Goal: Task Accomplishment & Management: Manage account settings

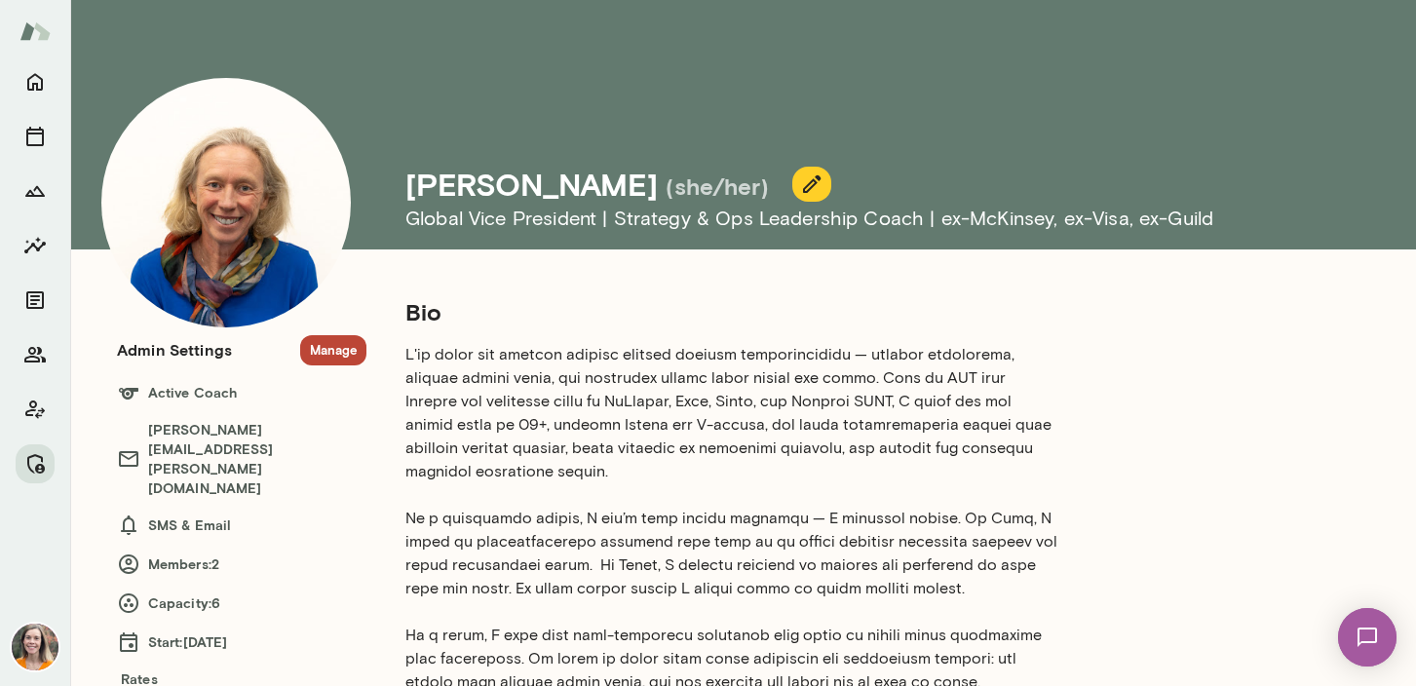
scroll to position [22, 0]
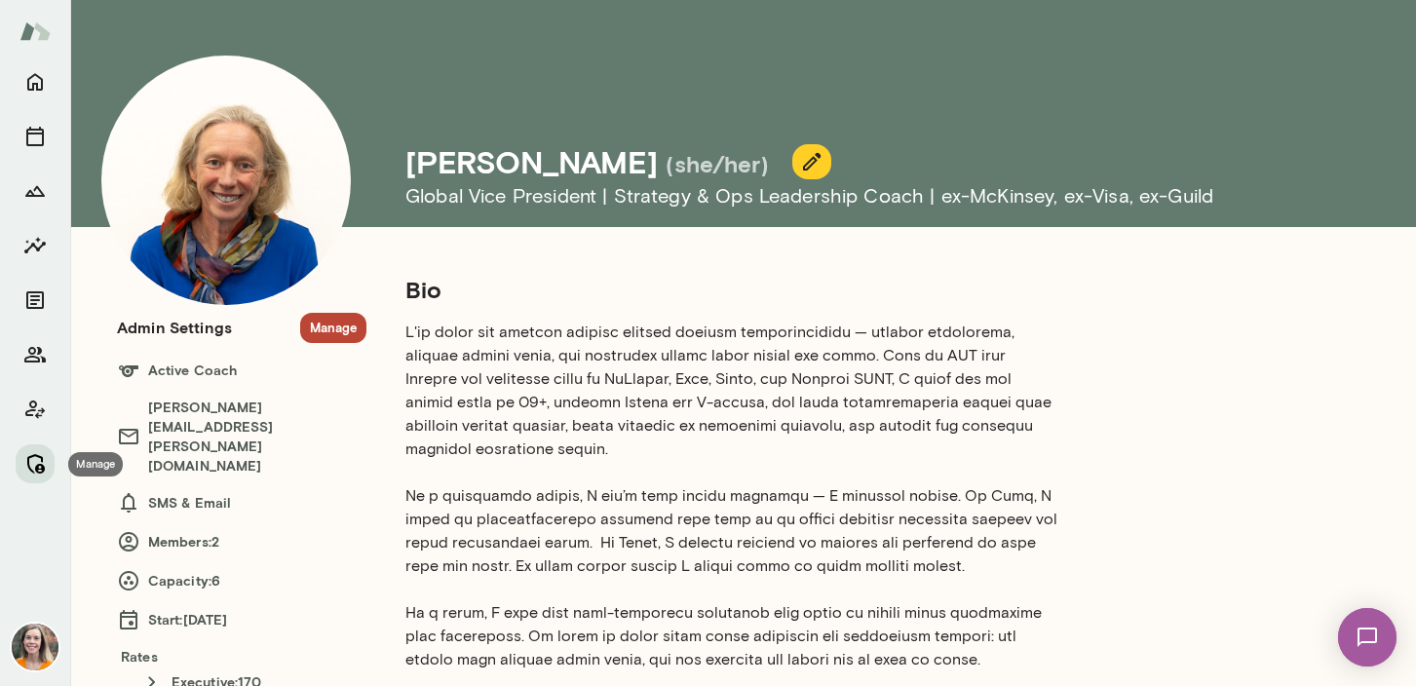
click at [39, 461] on icon "Manage" at bounding box center [34, 463] width 23 height 23
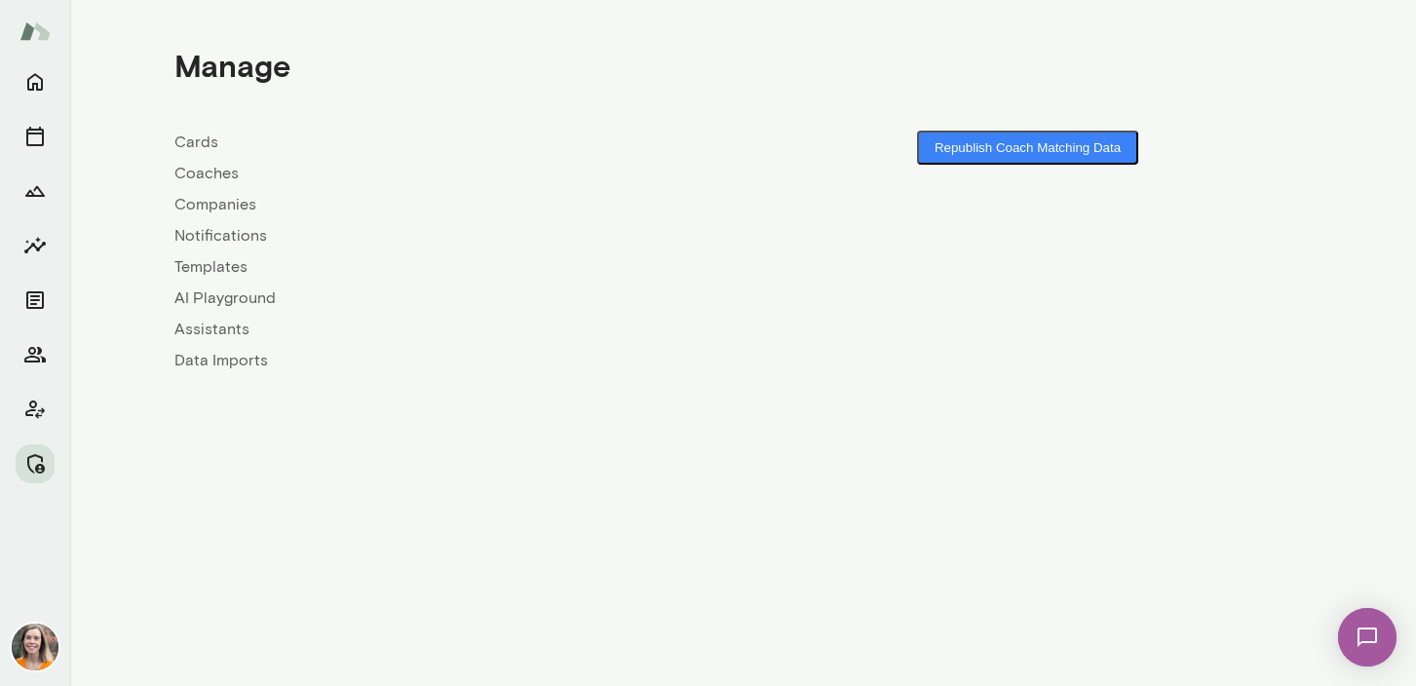
click at [203, 171] on link "Coaches" at bounding box center [458, 173] width 569 height 23
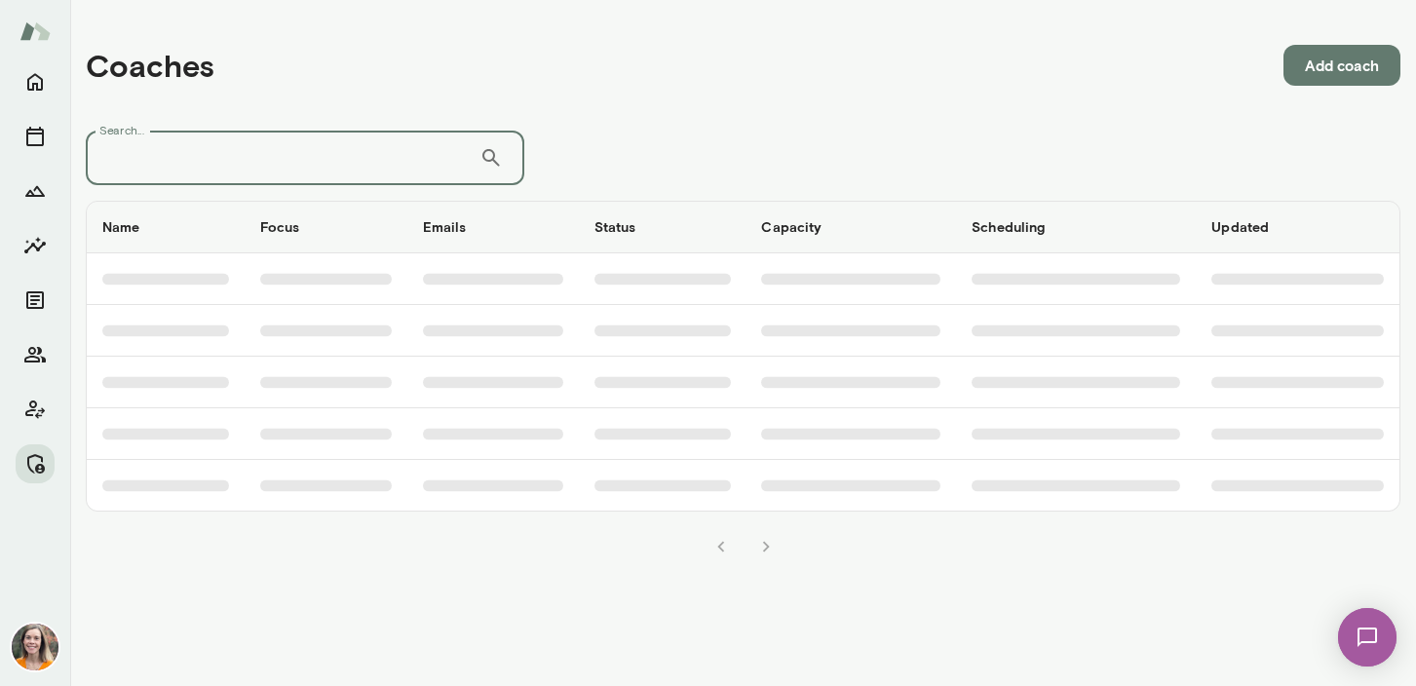
click at [274, 149] on input "Search..." at bounding box center [283, 158] width 394 height 55
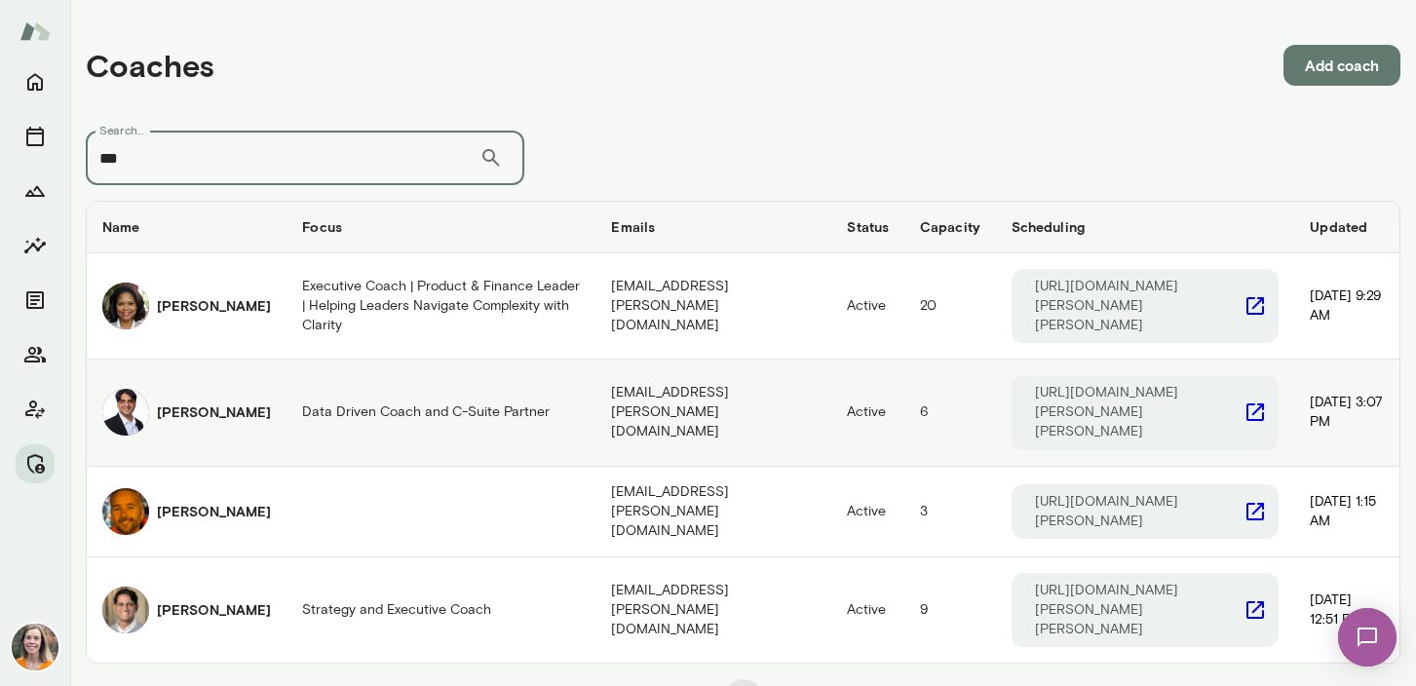
type input "***"
click at [209, 402] on h6 "[PERSON_NAME]" at bounding box center [214, 411] width 114 height 19
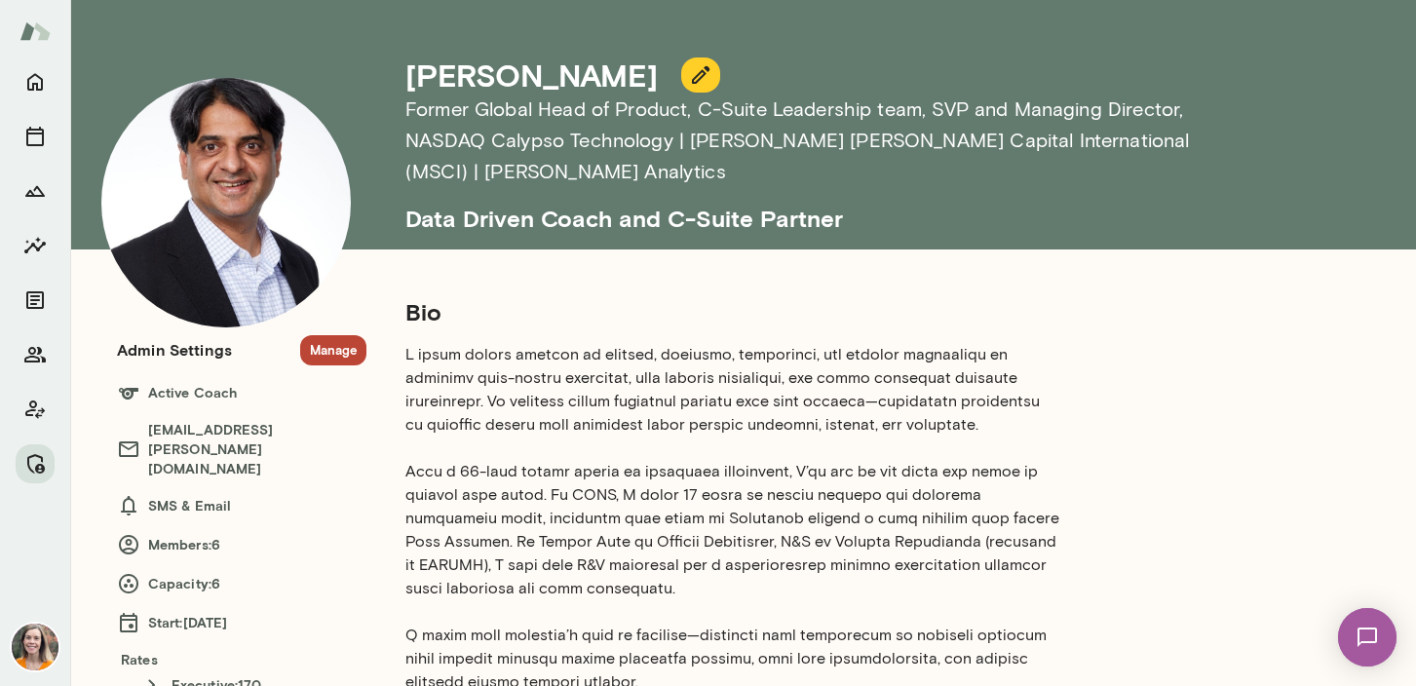
click at [324, 347] on button "Manage" at bounding box center [333, 350] width 66 height 30
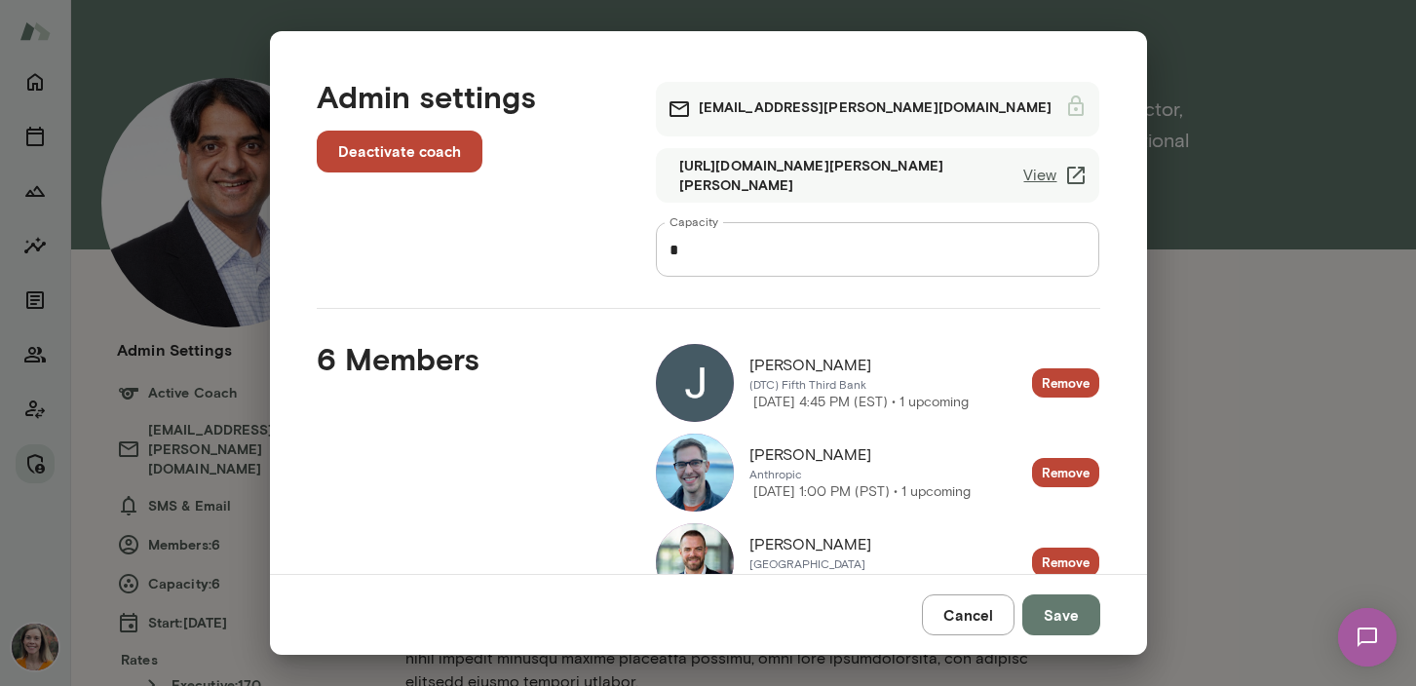
click at [945, 607] on button "Cancel" at bounding box center [968, 614] width 93 height 41
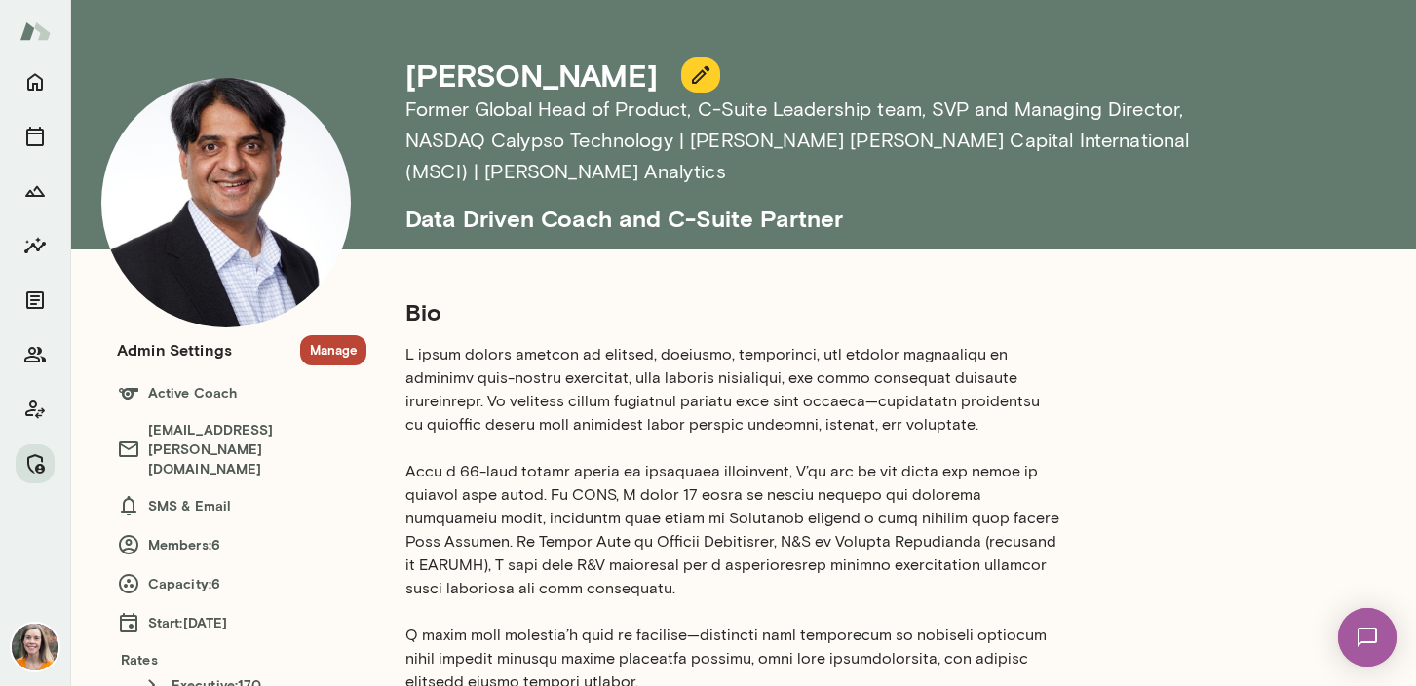
click at [314, 354] on button "Manage" at bounding box center [333, 350] width 66 height 30
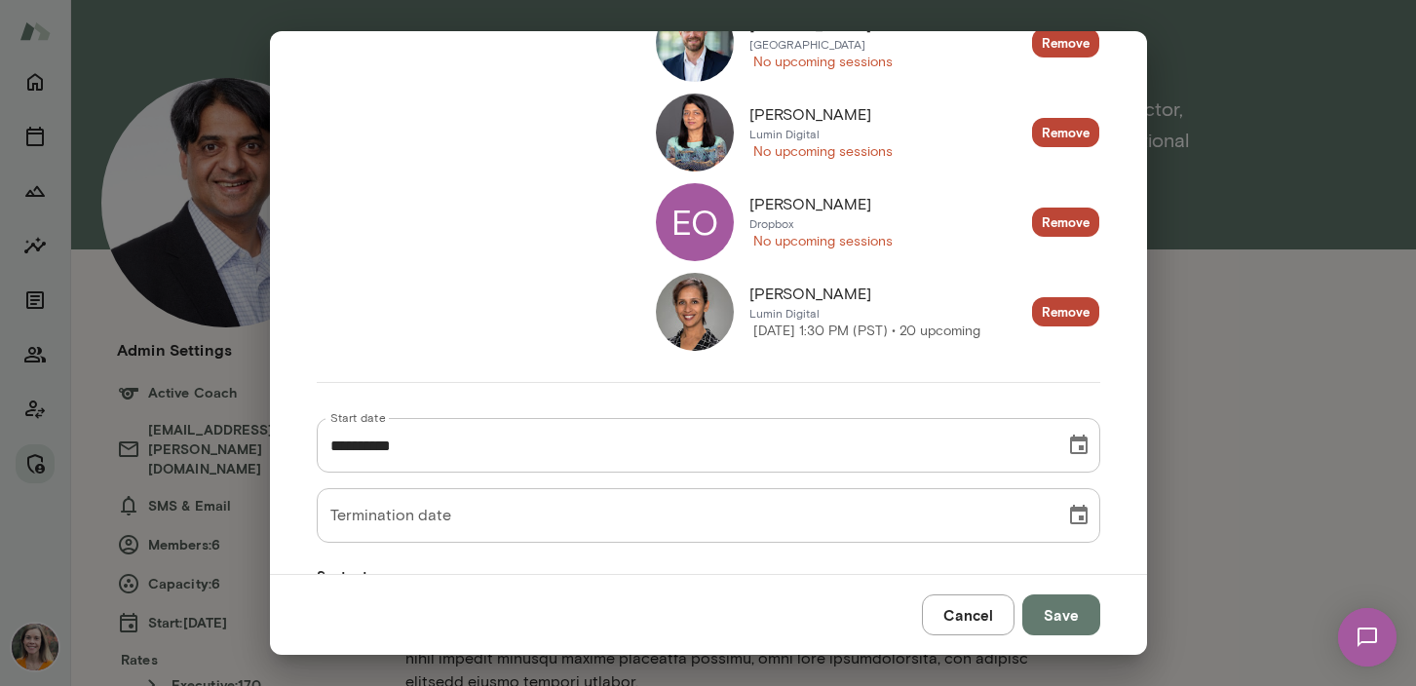
scroll to position [513, 0]
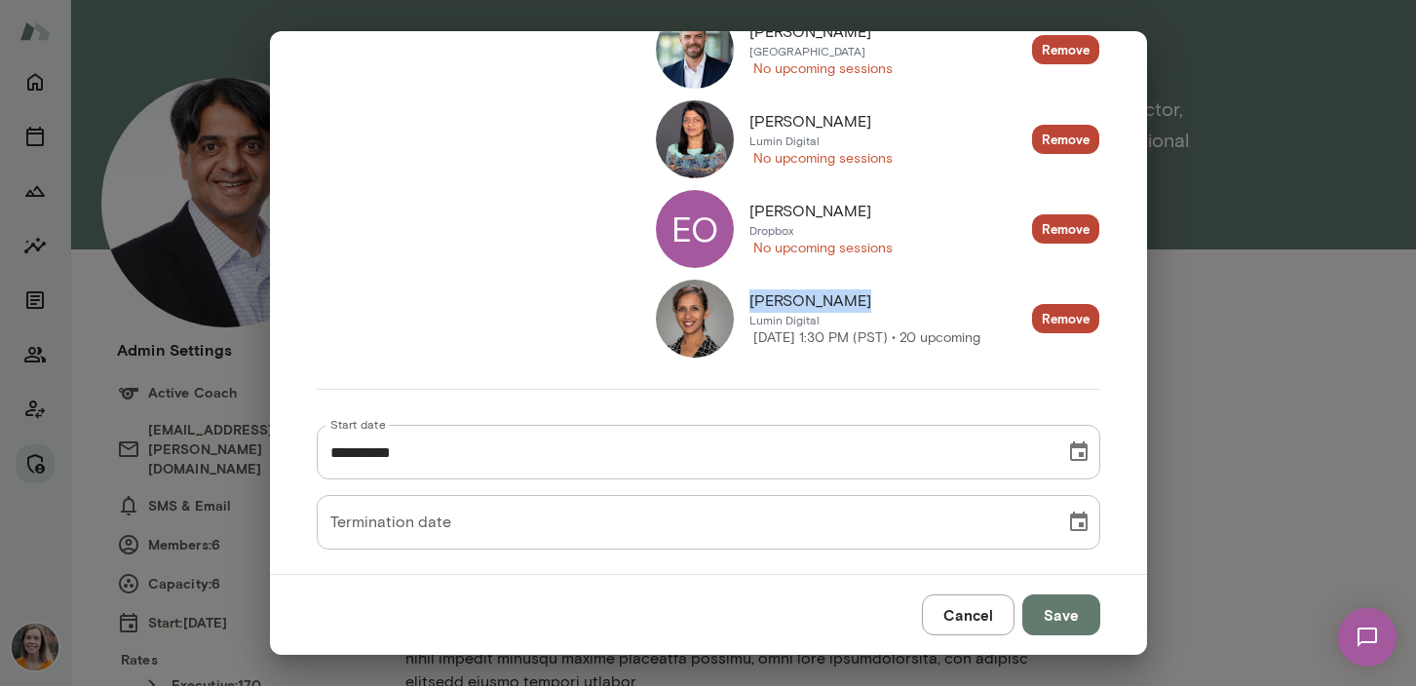
drag, startPoint x: 855, startPoint y: 290, endPoint x: 749, endPoint y: 295, distance: 105.3
click at [749, 295] on div "[PERSON_NAME]" at bounding box center [864, 300] width 231 height 23
copy span "[PERSON_NAME]"
click at [973, 612] on button "Cancel" at bounding box center [968, 614] width 93 height 41
